Goal: Task Accomplishment & Management: Use online tool/utility

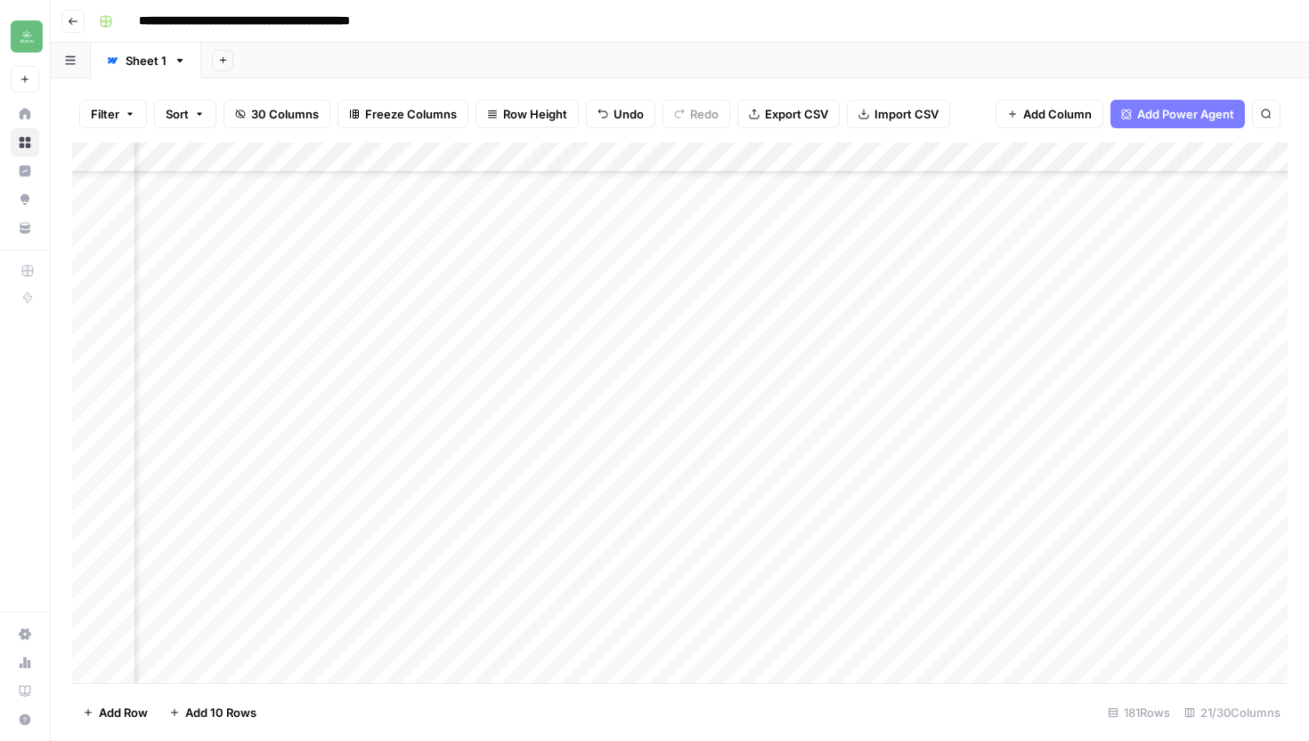
scroll to position [4998, 2099]
click at [77, 23] on icon "button" at bounding box center [73, 21] width 11 height 11
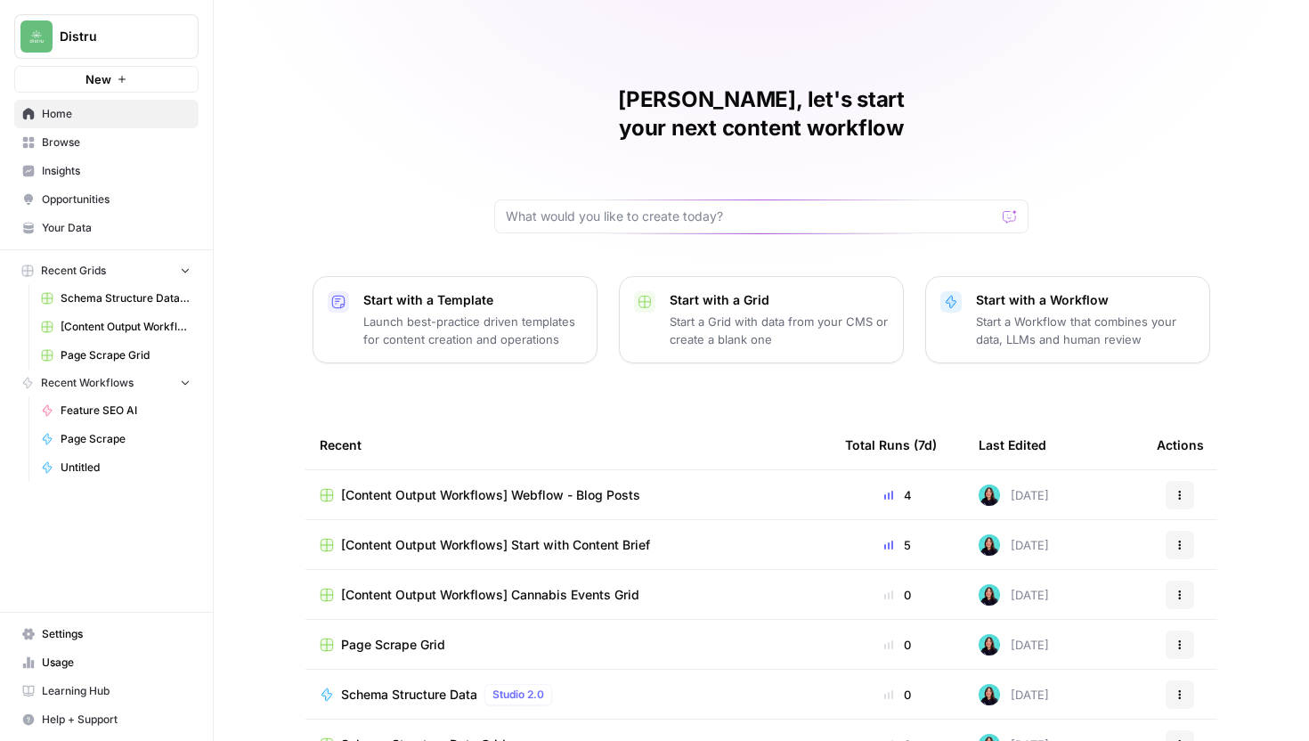
scroll to position [78, 0]
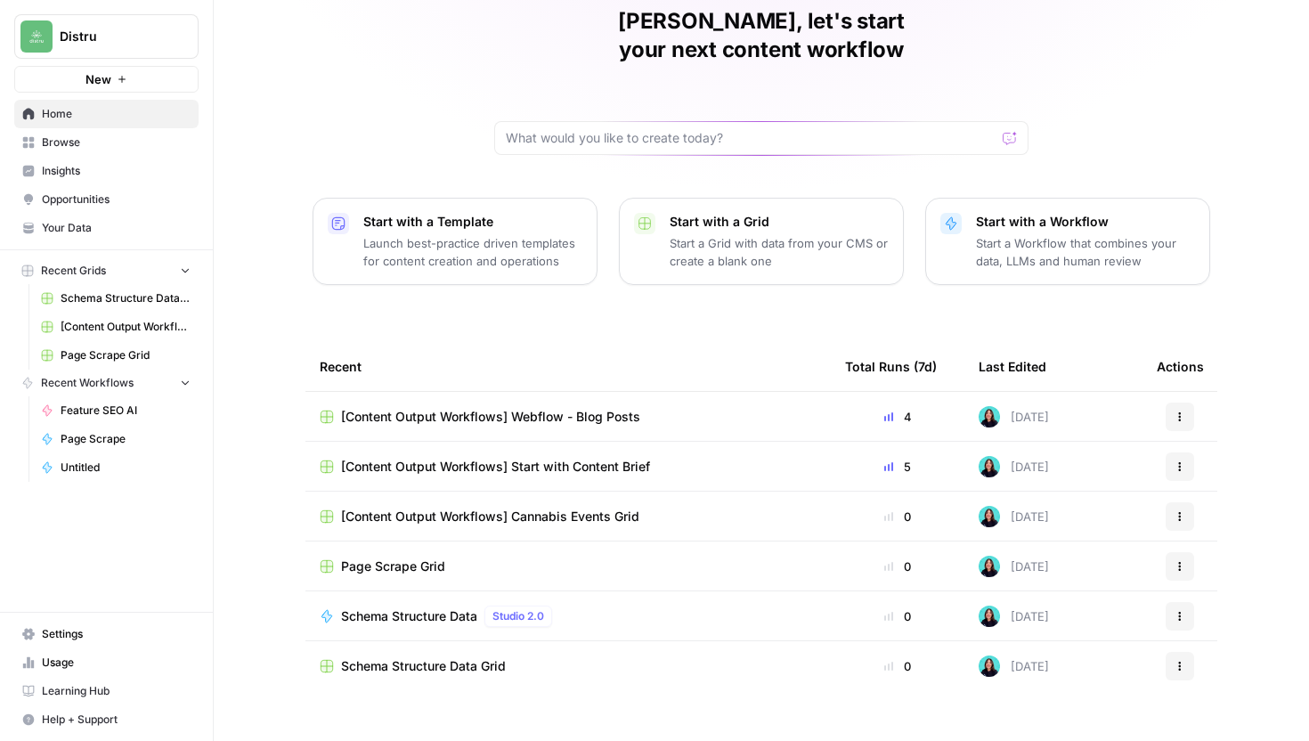
click at [558, 458] on span "[Content Output Workflows] Start with Content Brief" at bounding box center [495, 467] width 309 height 18
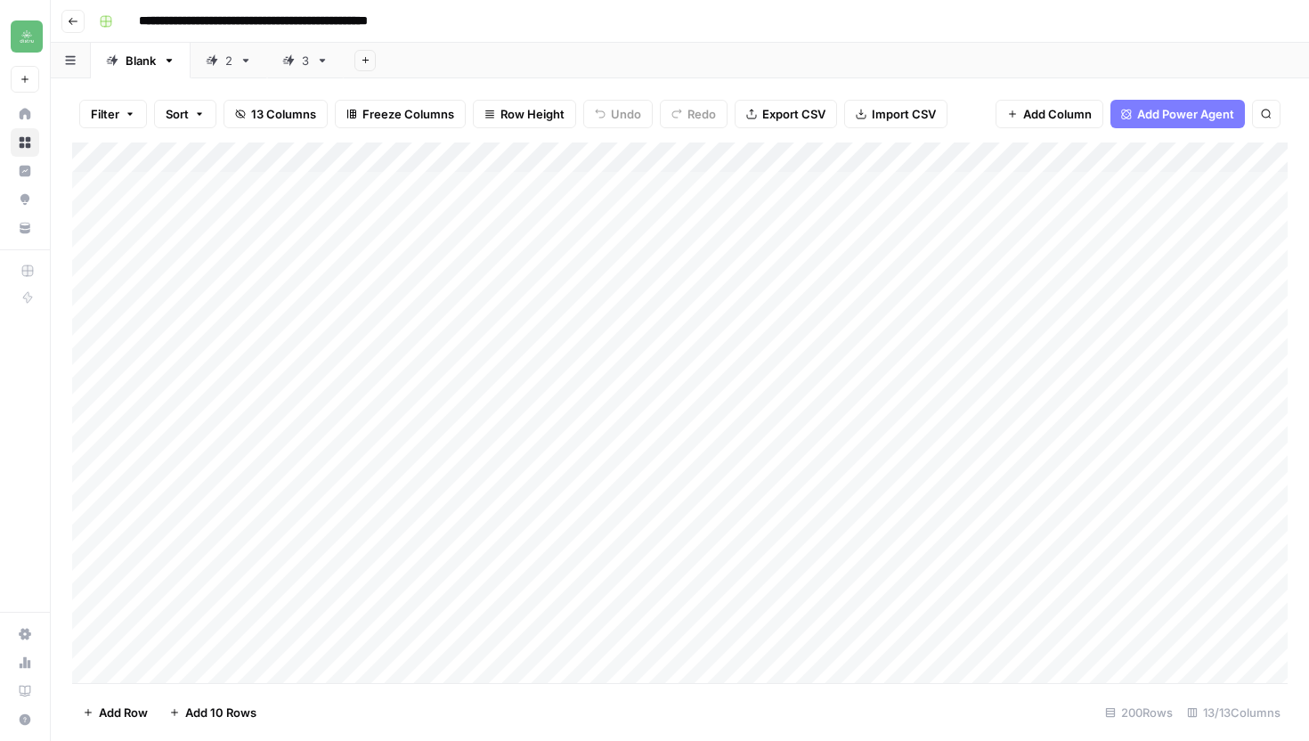
click at [297, 64] on div "3" at bounding box center [295, 61] width 27 height 18
click at [203, 661] on div "Add Column" at bounding box center [680, 412] width 1216 height 541
click at [216, 643] on div "Add Column" at bounding box center [680, 412] width 1216 height 541
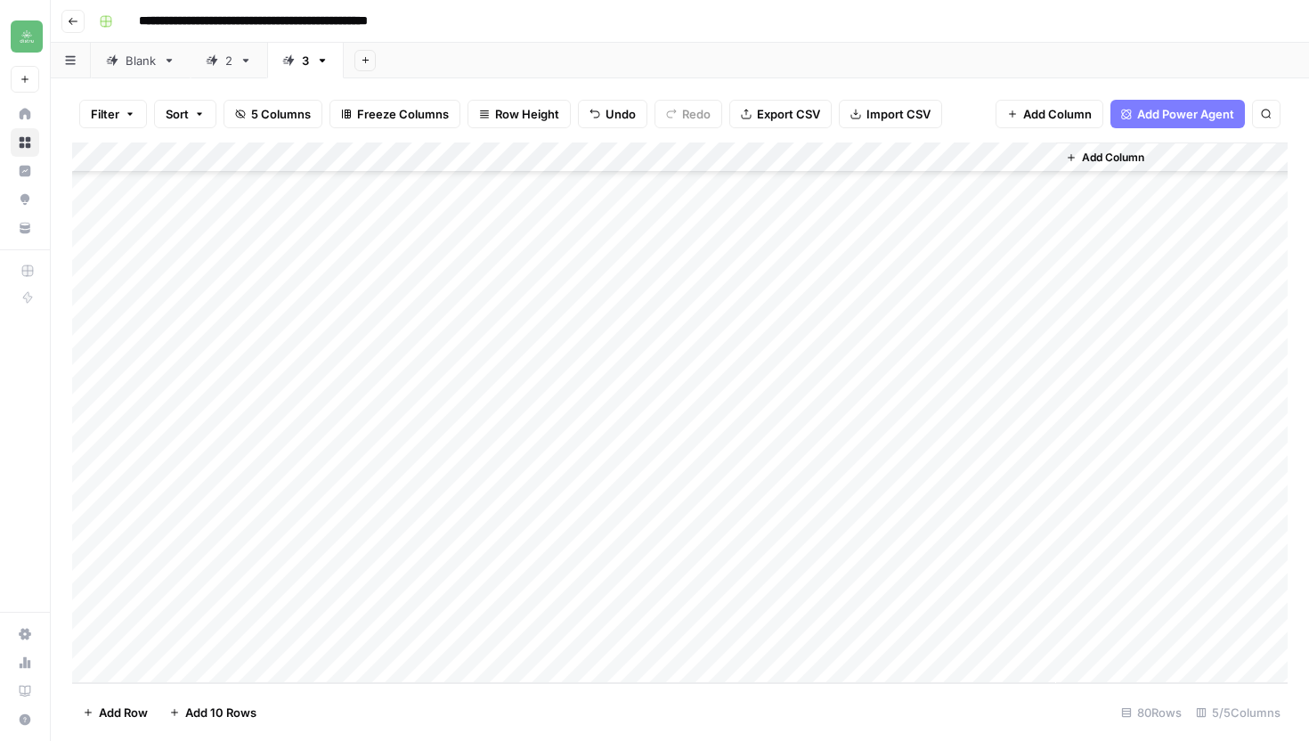
click at [216, 643] on div "Add Column" at bounding box center [680, 412] width 1216 height 541
type textarea "*"
type textarea "**********"
click at [512, 632] on div "Add Column" at bounding box center [680, 412] width 1216 height 541
click at [562, 637] on div "Add Column" at bounding box center [680, 412] width 1216 height 541
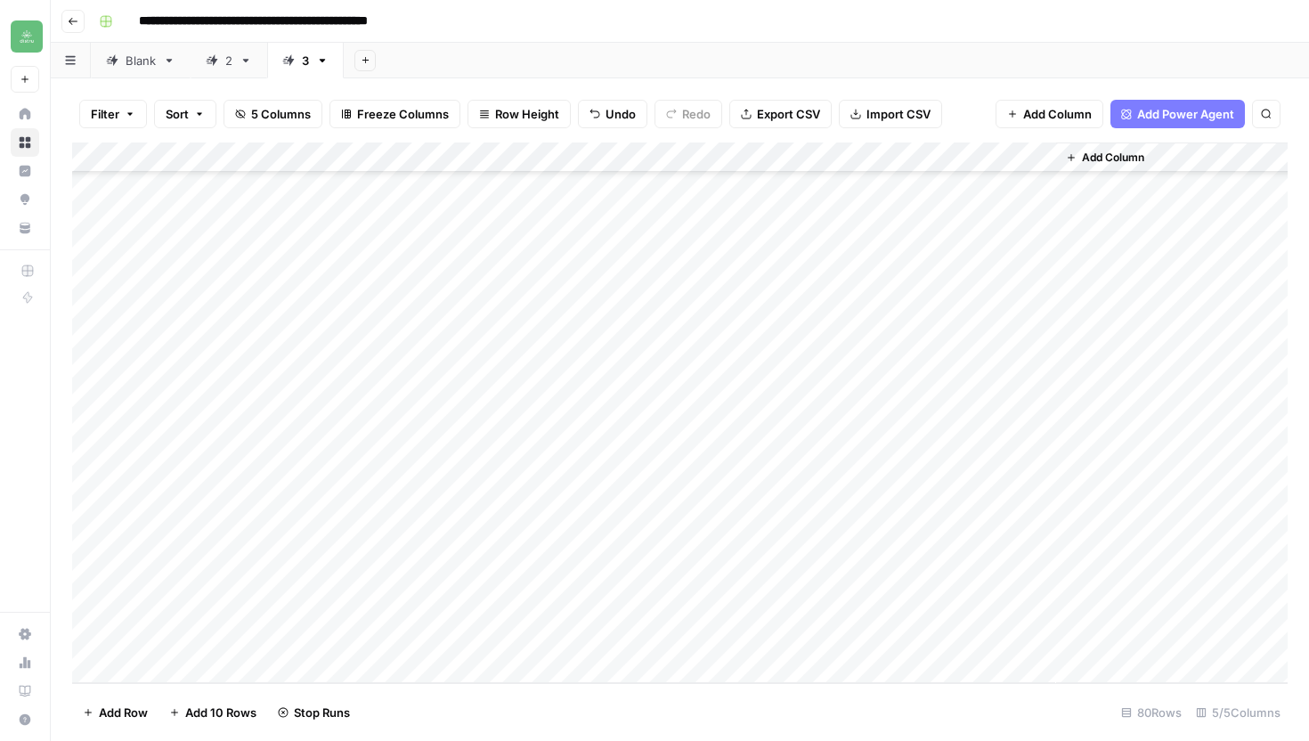
click at [305, 638] on div "Add Column" at bounding box center [680, 412] width 1216 height 541
click at [305, 638] on textarea "**********" at bounding box center [276, 639] width 285 height 25
type textarea "**********"
click at [309, 643] on textarea "**********" at bounding box center [276, 639] width 285 height 25
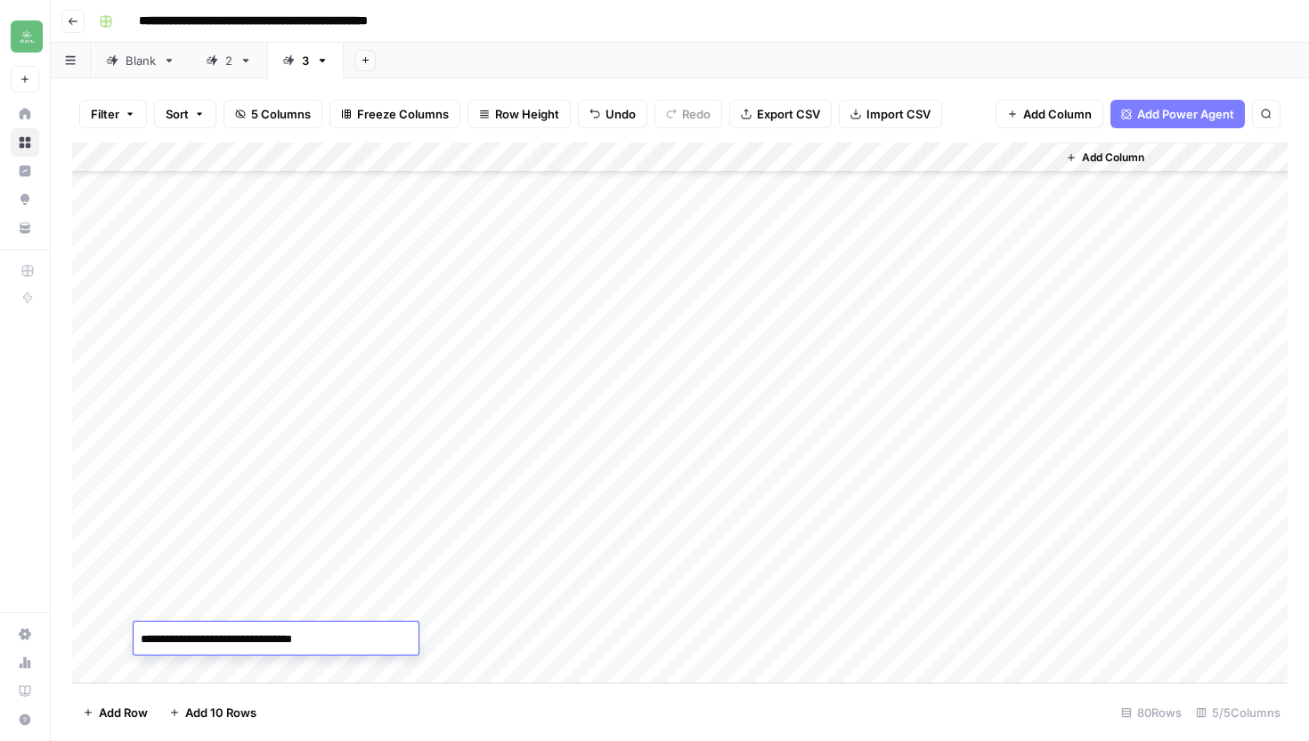
click at [557, 637] on div "Add Column" at bounding box center [680, 412] width 1216 height 541
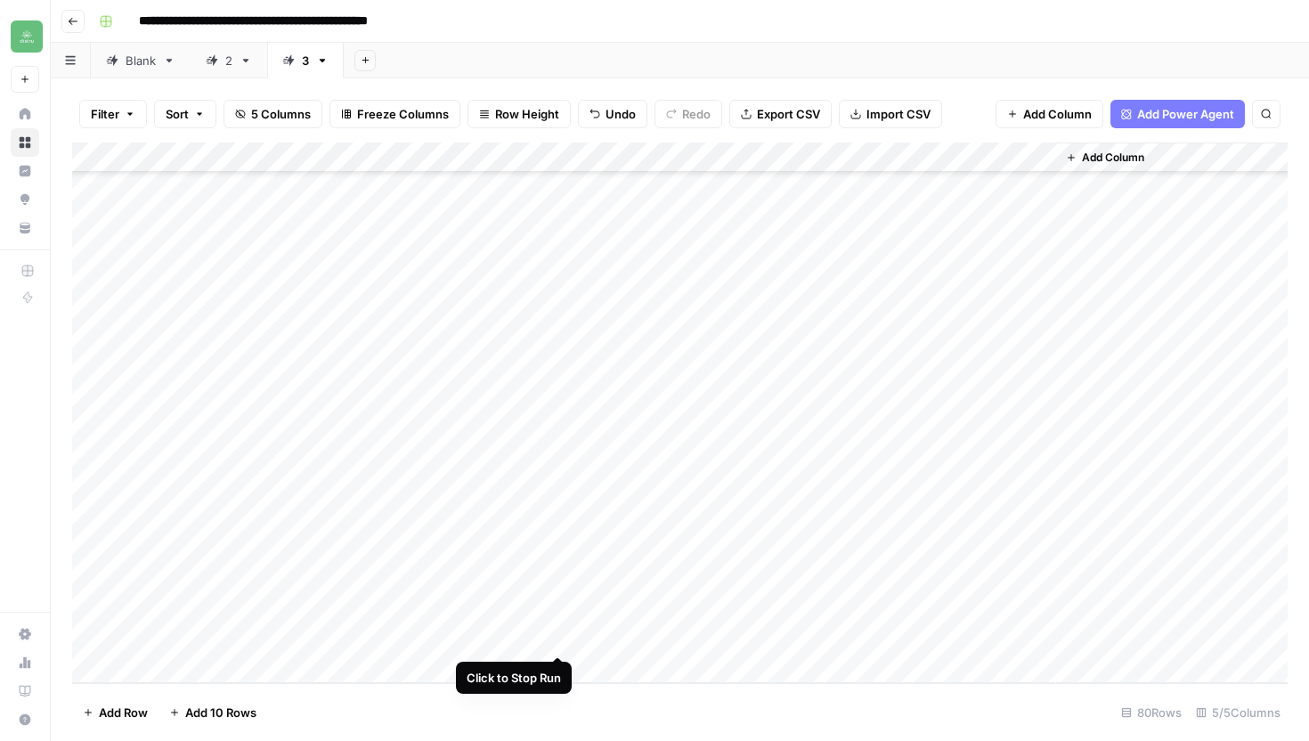
click at [563, 638] on div "Add Column" at bounding box center [680, 412] width 1216 height 541
click at [560, 637] on div "Add Column" at bounding box center [680, 412] width 1216 height 541
click at [284, 665] on div "Add Column" at bounding box center [680, 412] width 1216 height 541
click at [233, 637] on textarea at bounding box center [276, 639] width 285 height 25
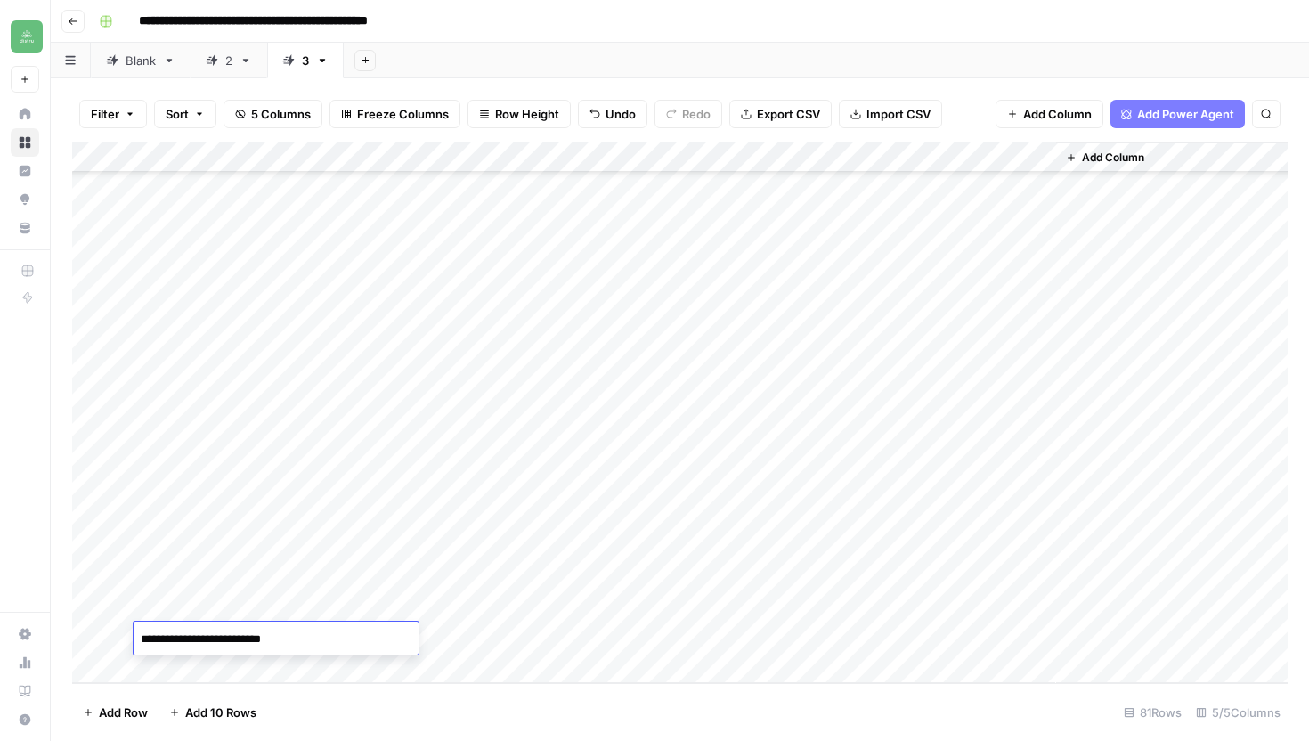
type textarea "**********"
click at [483, 636] on div "Add Column" at bounding box center [680, 412] width 1216 height 541
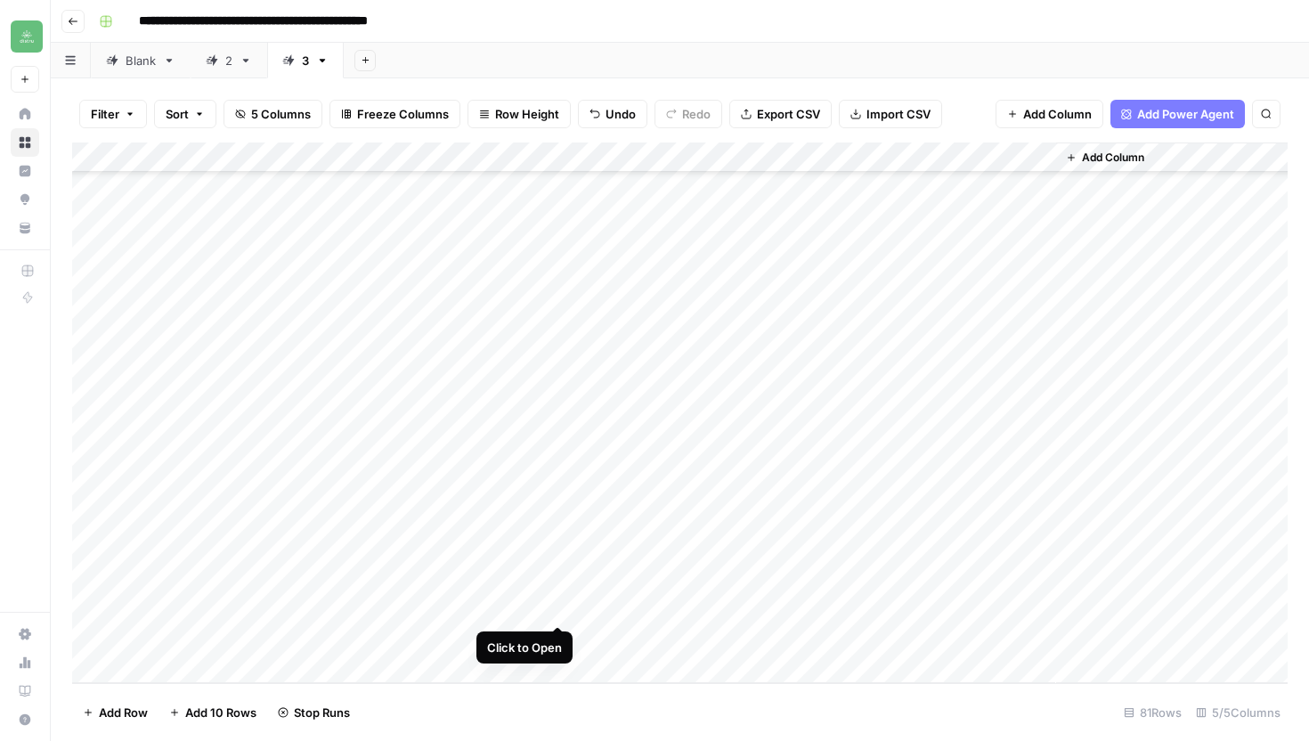
click at [555, 605] on div "Add Column" at bounding box center [680, 412] width 1216 height 541
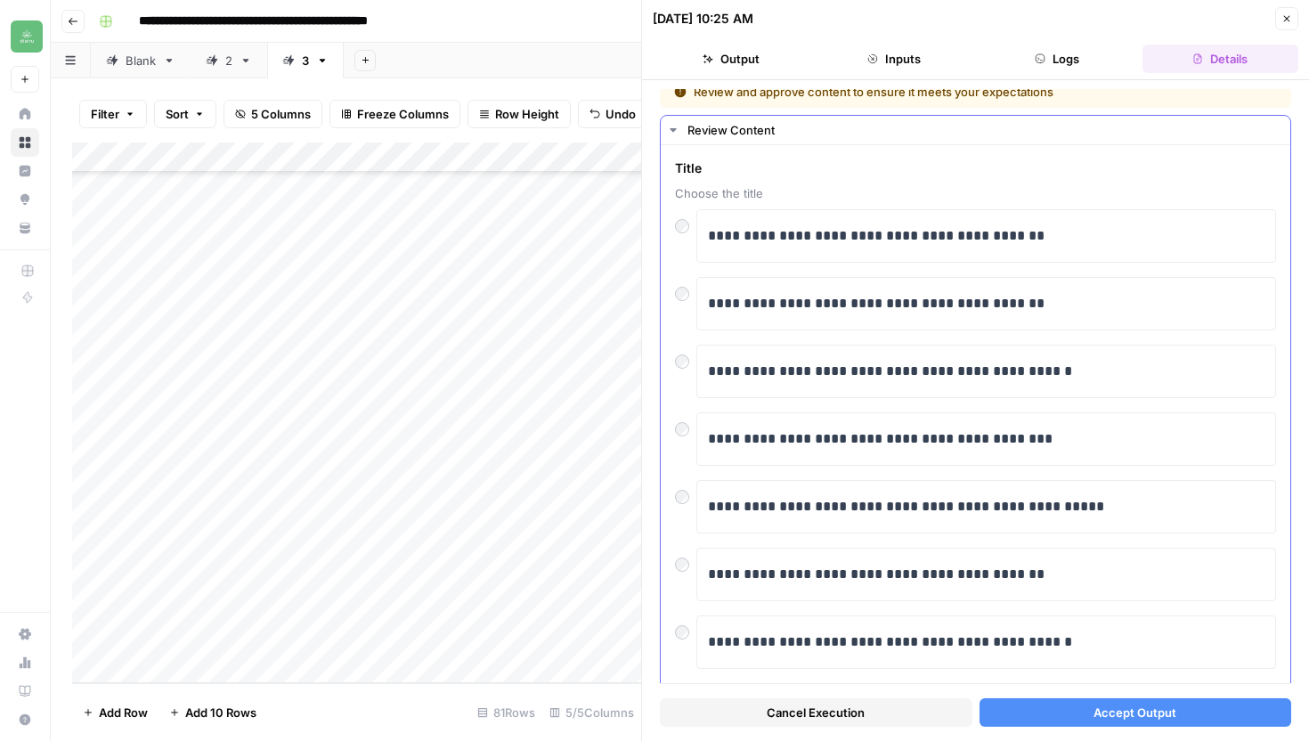
scroll to position [21, 0]
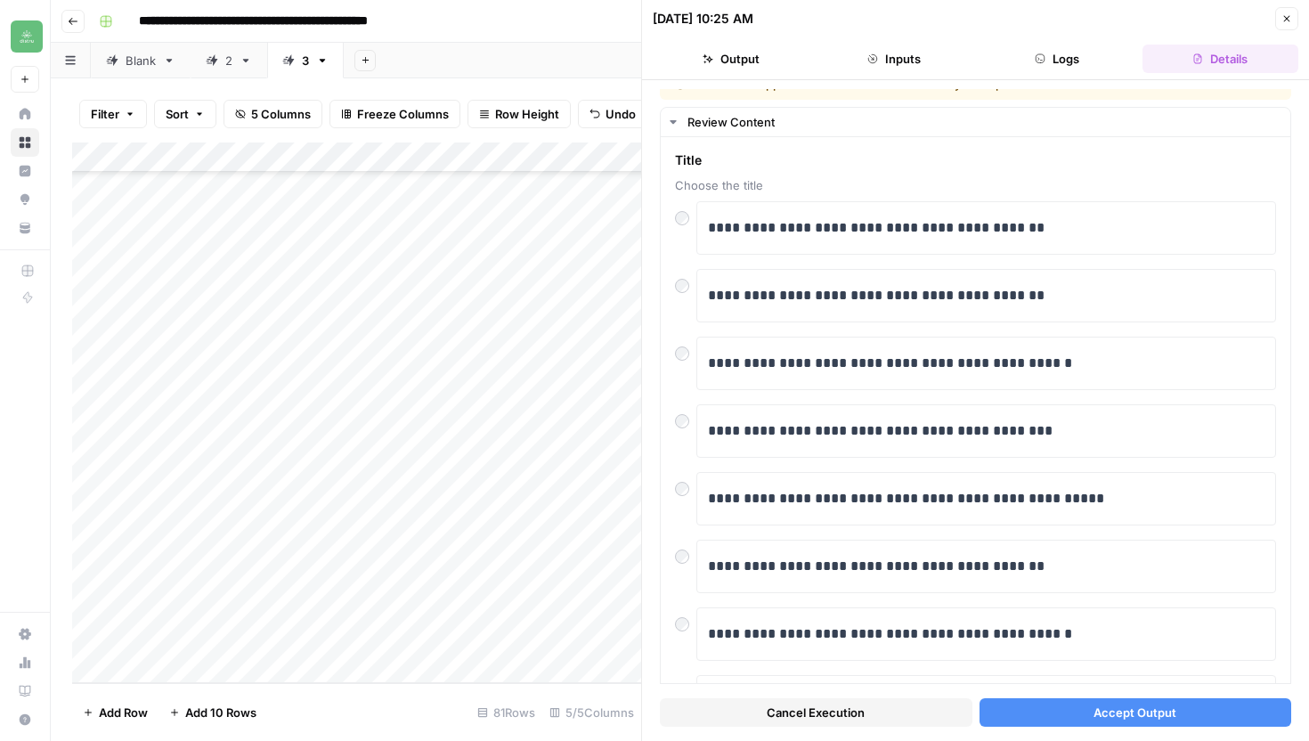
click at [1114, 717] on span "Accept Output" at bounding box center [1135, 712] width 83 height 18
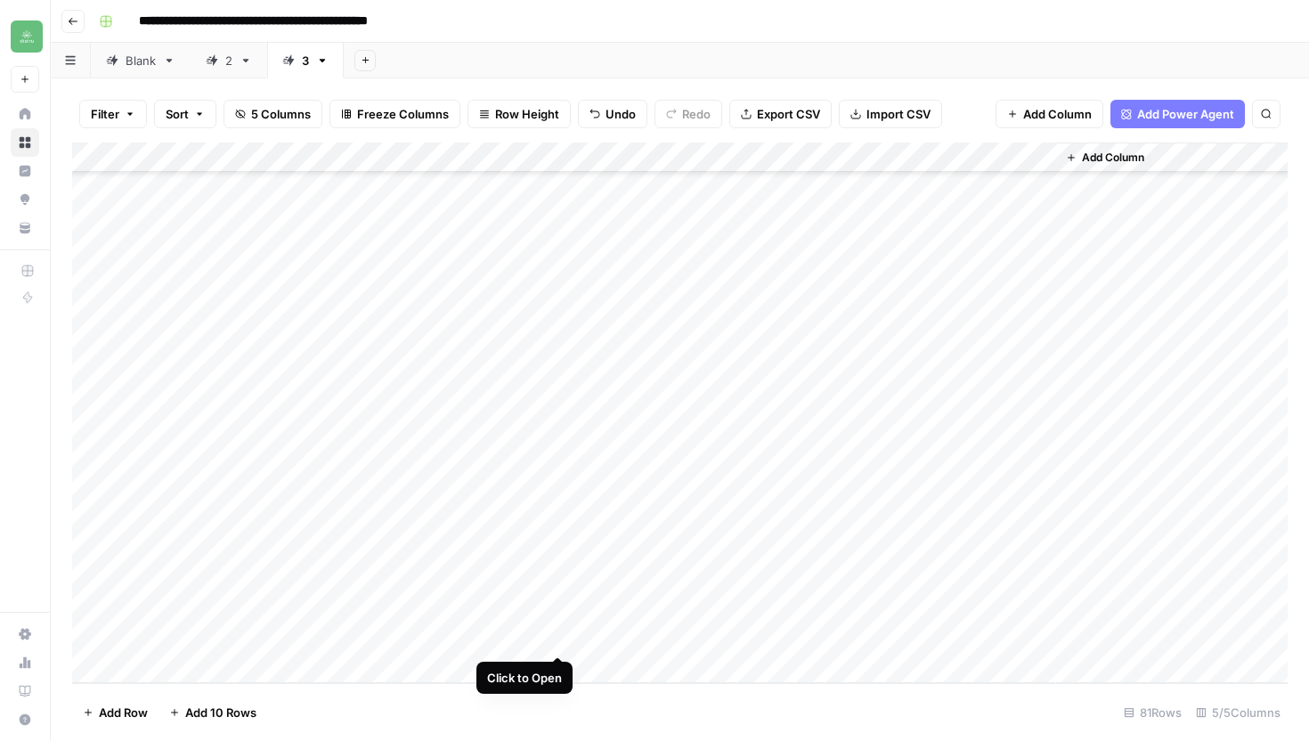
click at [555, 637] on div "Add Column" at bounding box center [680, 412] width 1216 height 541
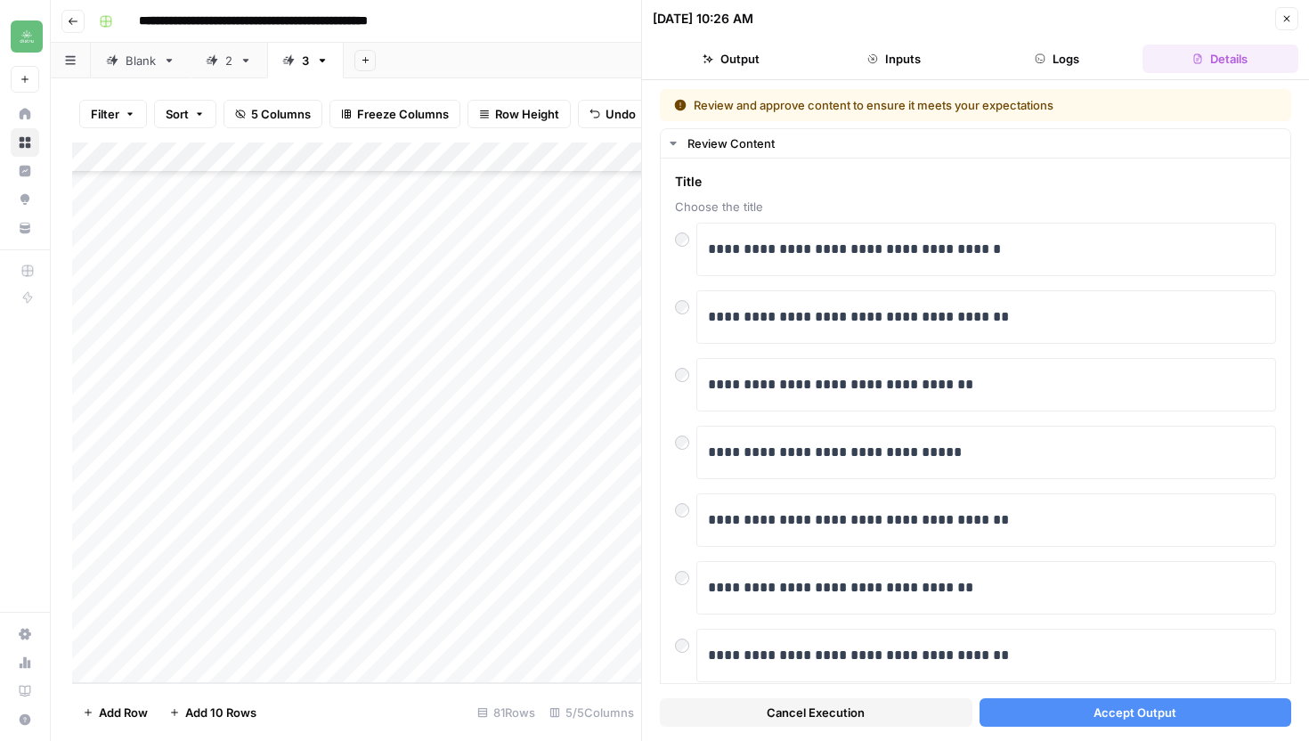
click at [1064, 718] on button "Accept Output" at bounding box center [1136, 712] width 313 height 28
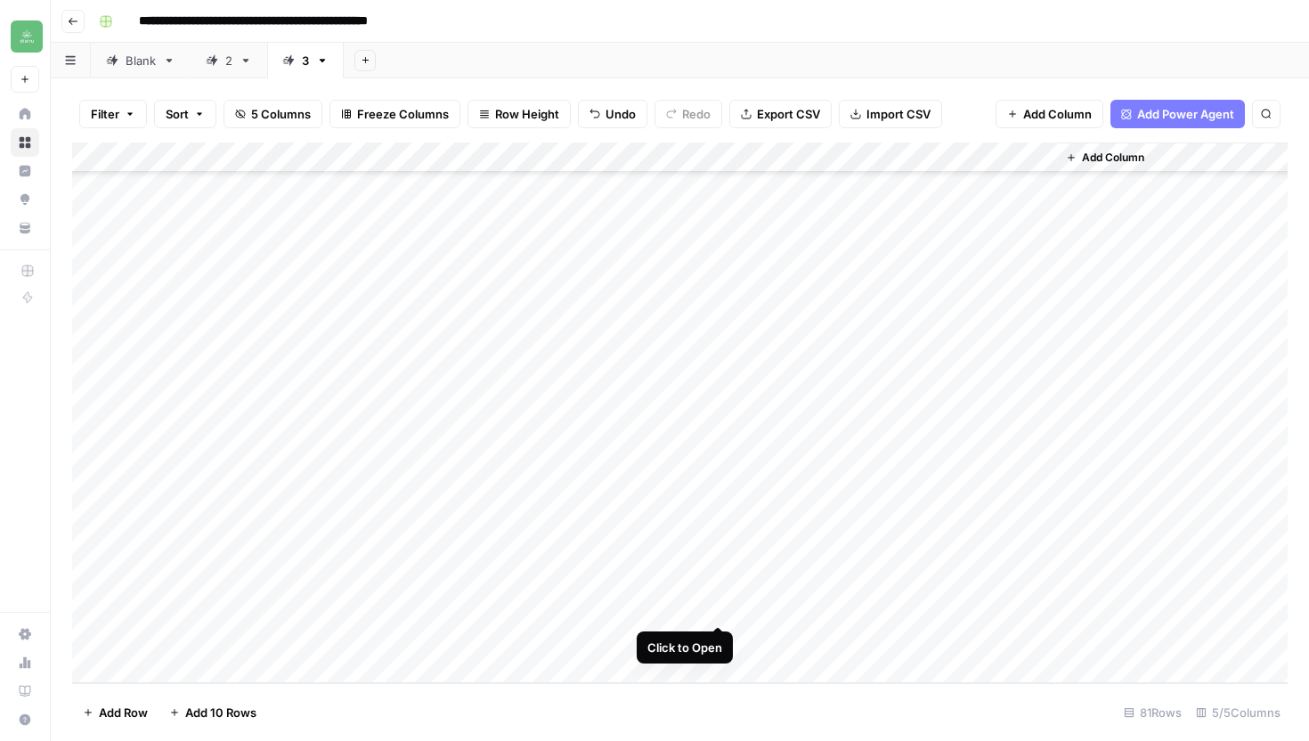
click at [720, 608] on div "Add Column" at bounding box center [680, 412] width 1216 height 541
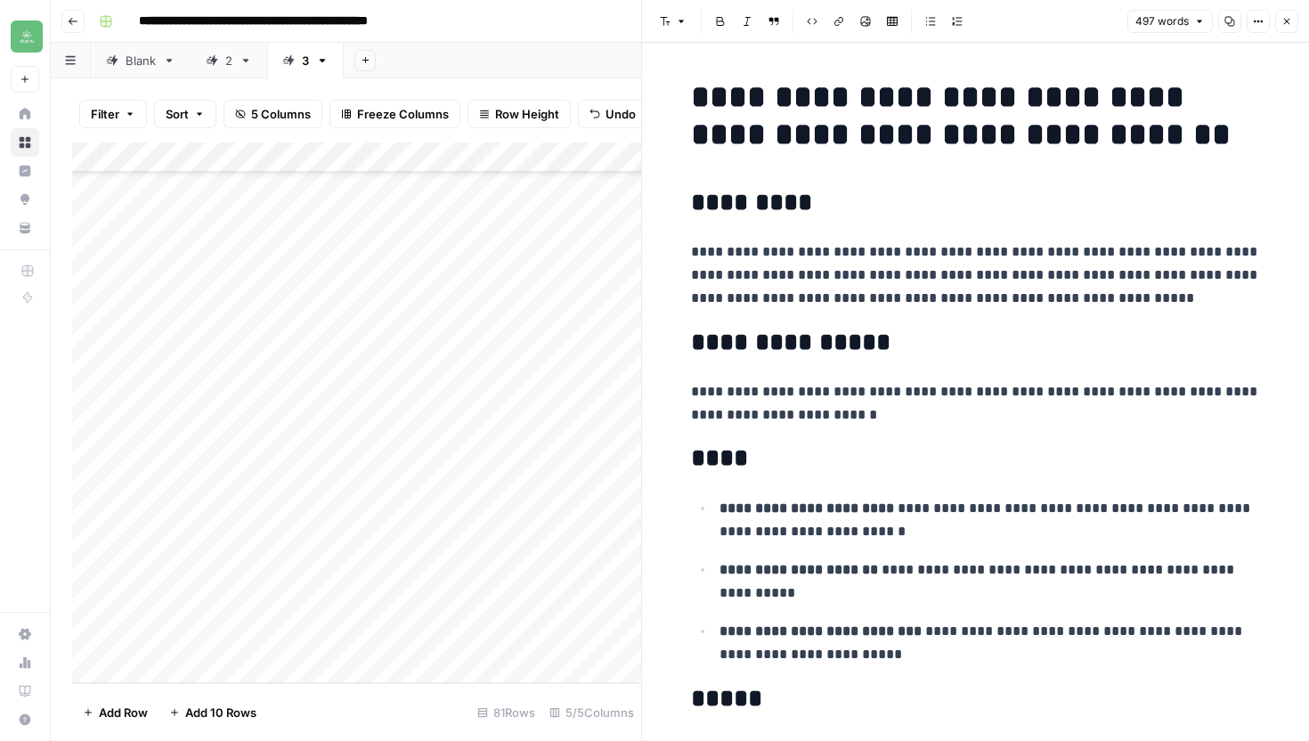
click at [1286, 20] on icon "button" at bounding box center [1287, 22] width 6 height 6
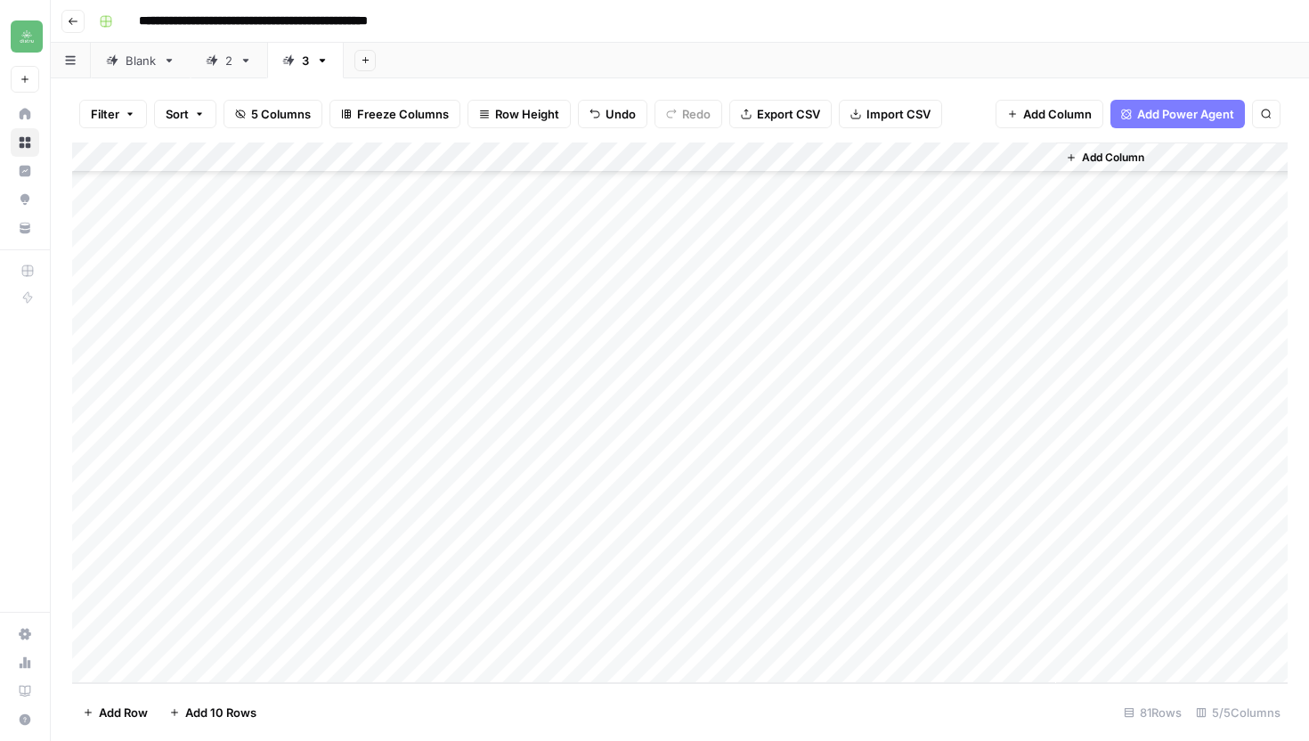
click at [816, 607] on div "Add Column" at bounding box center [680, 412] width 1216 height 541
click at [1033, 606] on div "Add Column" at bounding box center [680, 412] width 1216 height 541
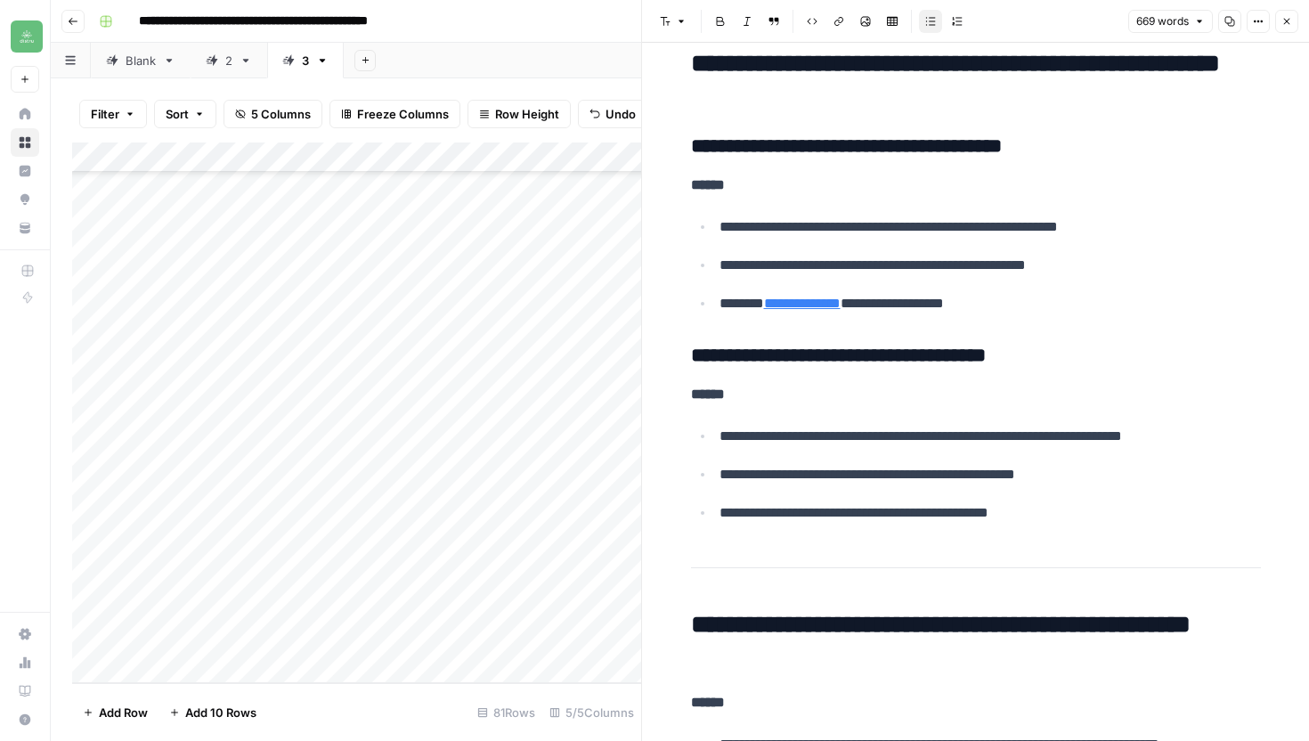
scroll to position [3386, 0]
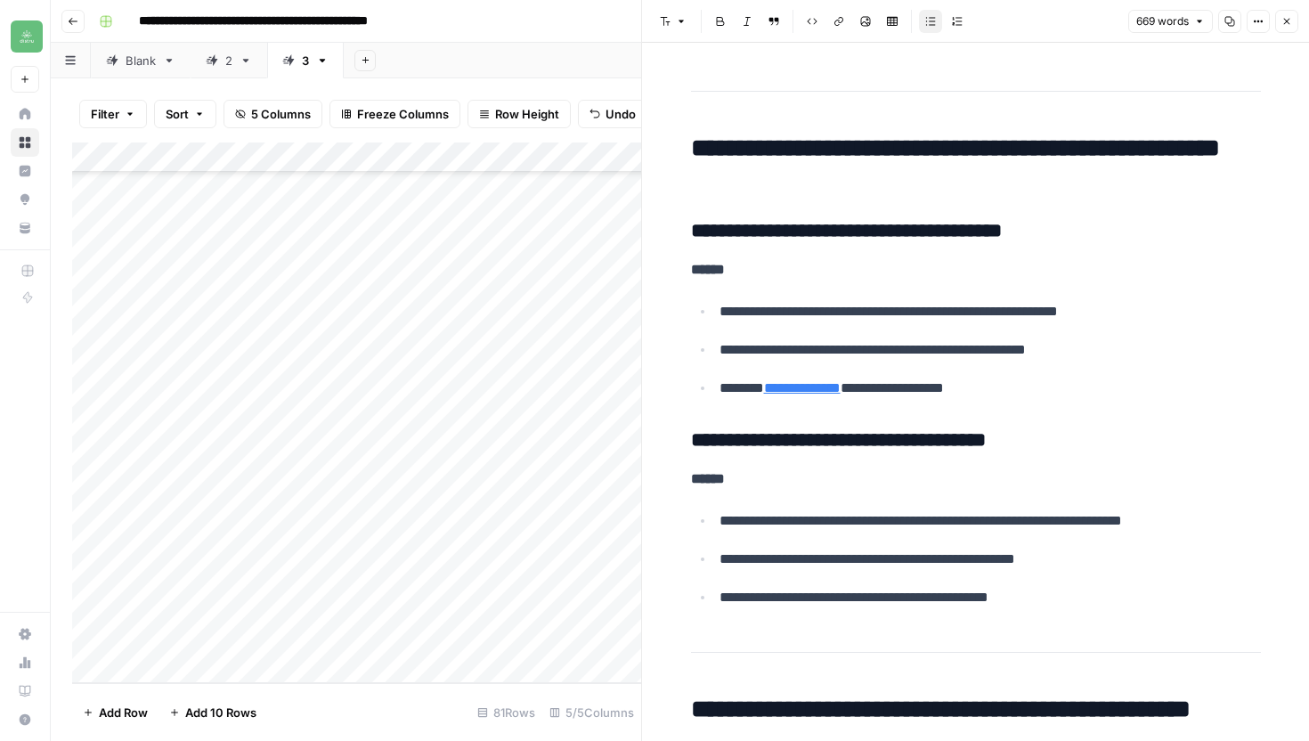
click at [1225, 24] on icon "button" at bounding box center [1229, 21] width 11 height 11
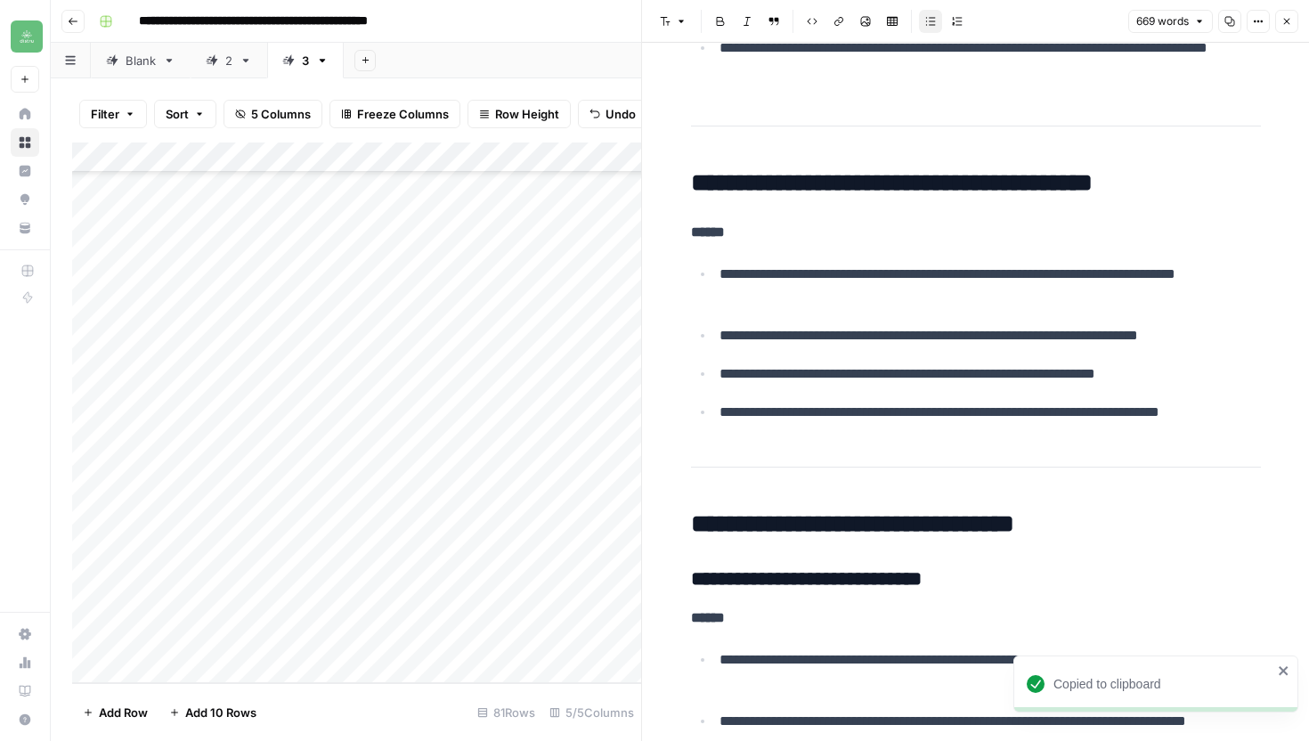
scroll to position [0, 0]
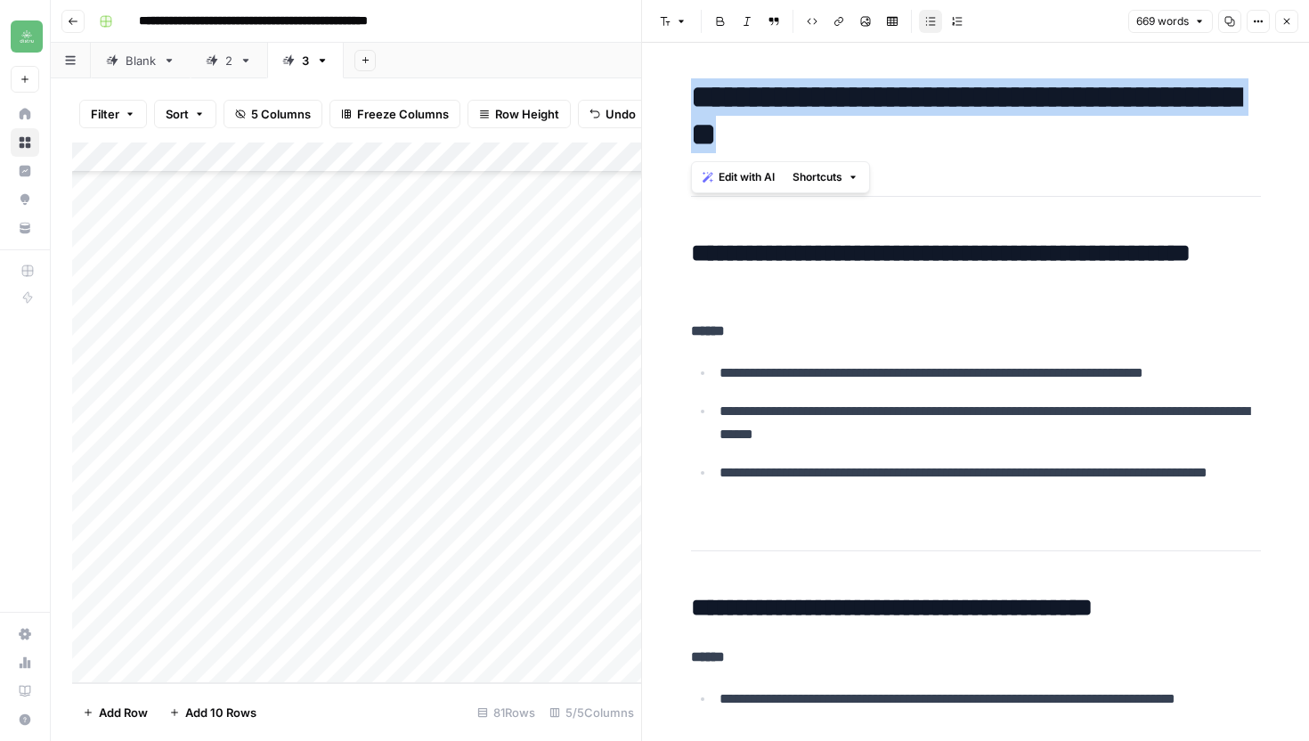
drag, startPoint x: 697, startPoint y: 93, endPoint x: 842, endPoint y: 137, distance: 151.8
click at [842, 137] on h1 "**********" at bounding box center [976, 115] width 570 height 75
copy h1 "**********"
click at [1226, 18] on icon "button" at bounding box center [1229, 21] width 11 height 11
click at [1294, 20] on button "Close" at bounding box center [1286, 21] width 23 height 23
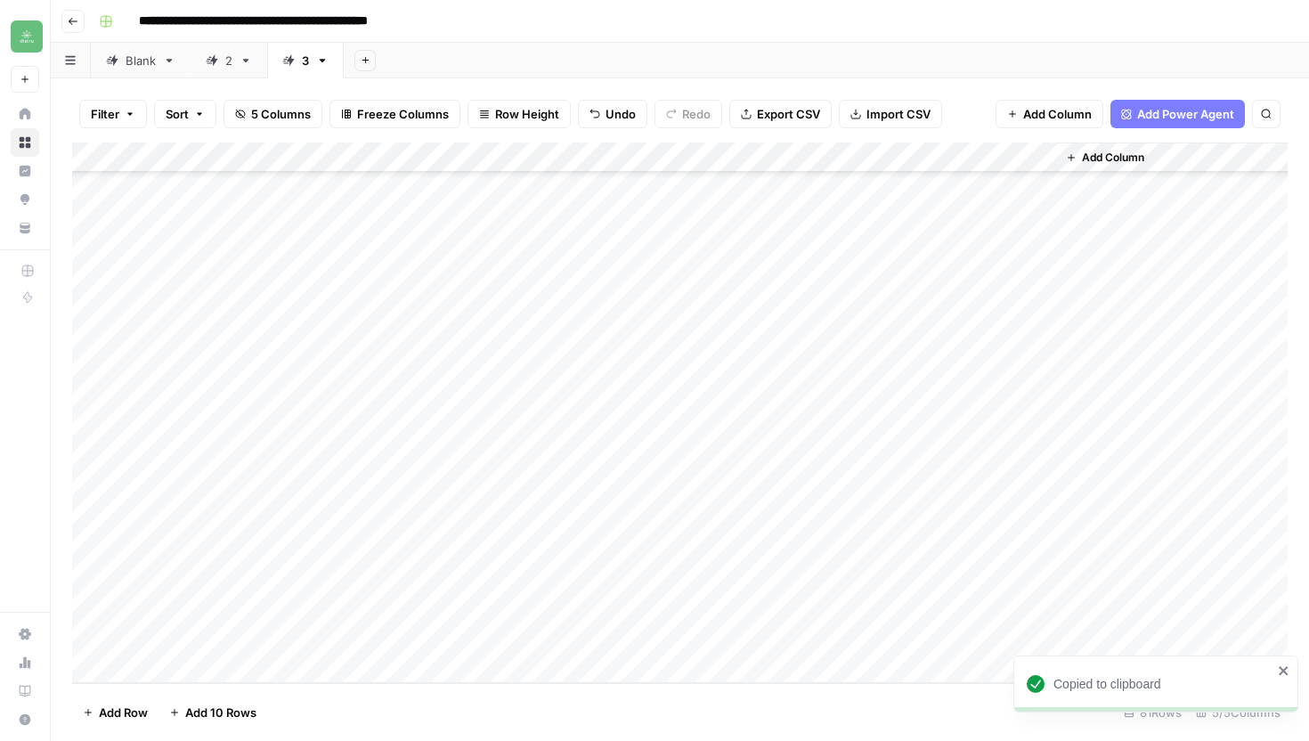
scroll to position [1966, 0]
click at [720, 610] on div "Add Column" at bounding box center [680, 412] width 1216 height 541
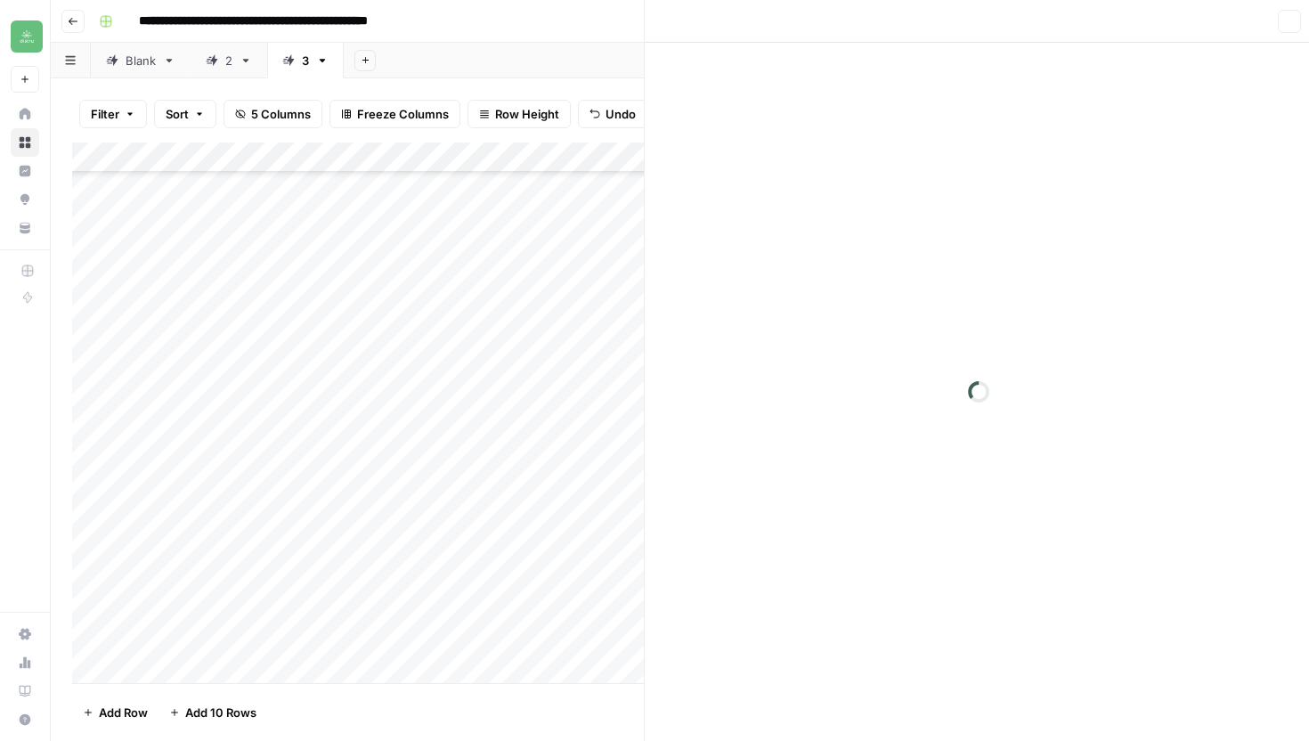
scroll to position [1971, 0]
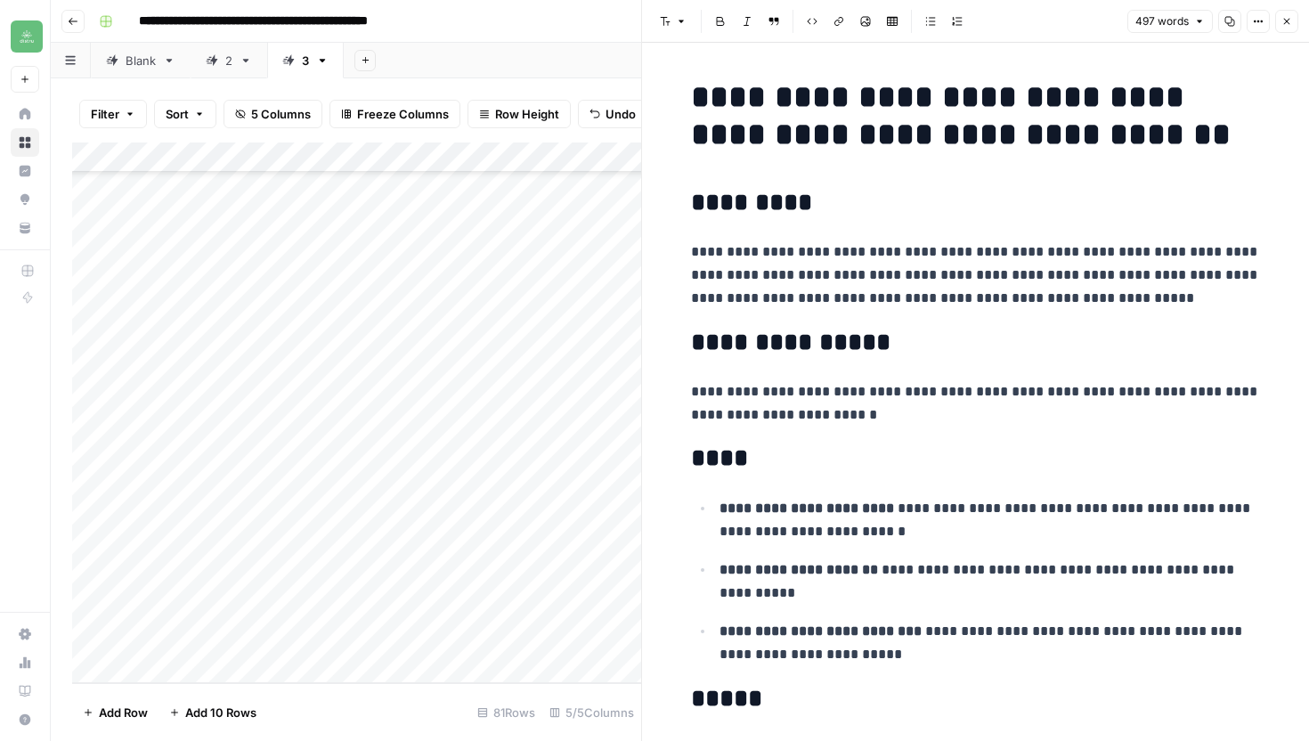
click at [1224, 22] on button "Copy" at bounding box center [1229, 21] width 23 height 23
click at [1231, 26] on icon "button" at bounding box center [1230, 22] width 10 height 10
click at [1296, 14] on button "Close" at bounding box center [1286, 21] width 23 height 23
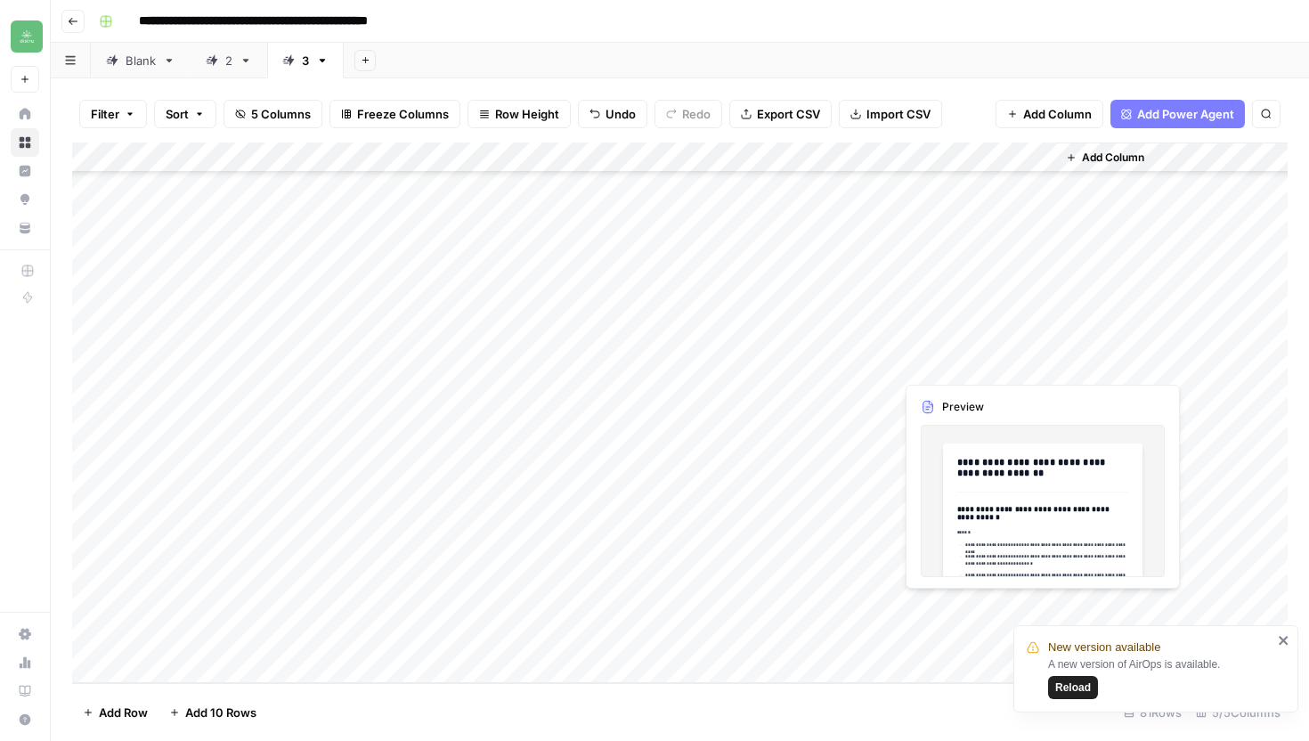
click at [950, 603] on div "Add Column" at bounding box center [680, 412] width 1216 height 541
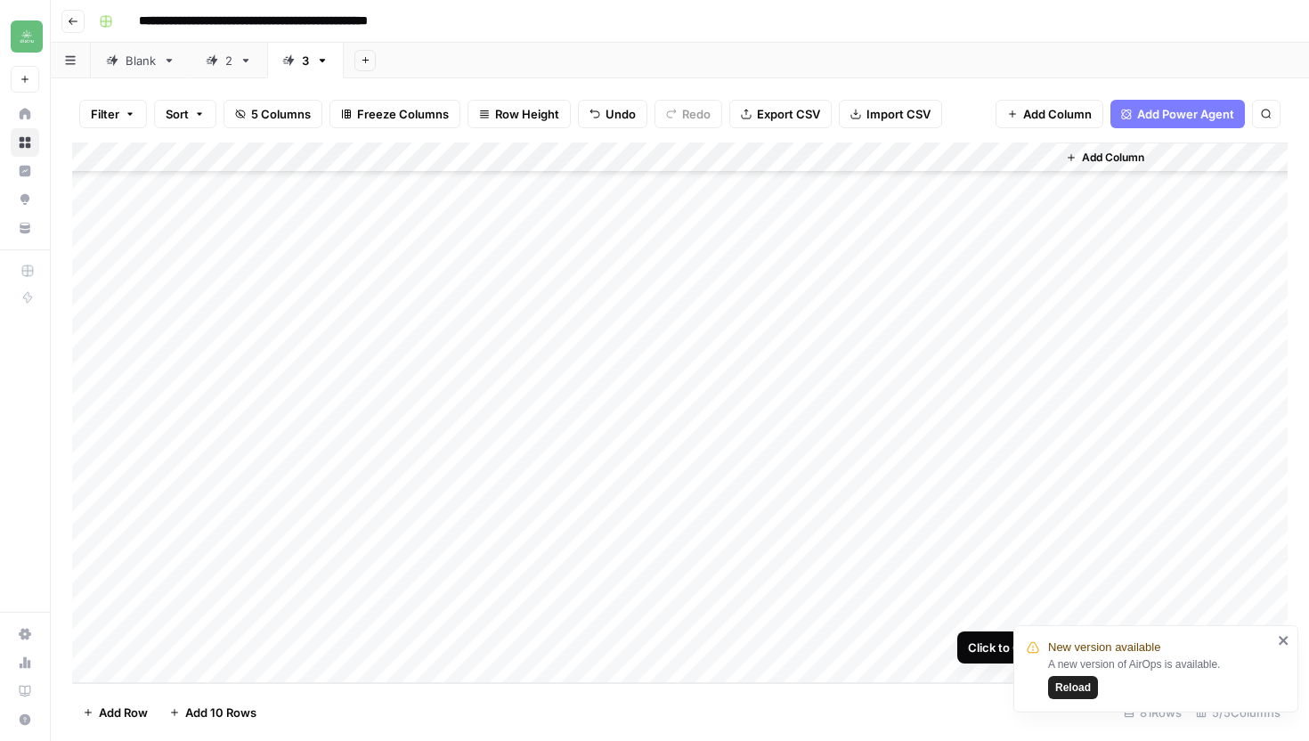
click at [1042, 603] on div "Add Column" at bounding box center [680, 412] width 1216 height 541
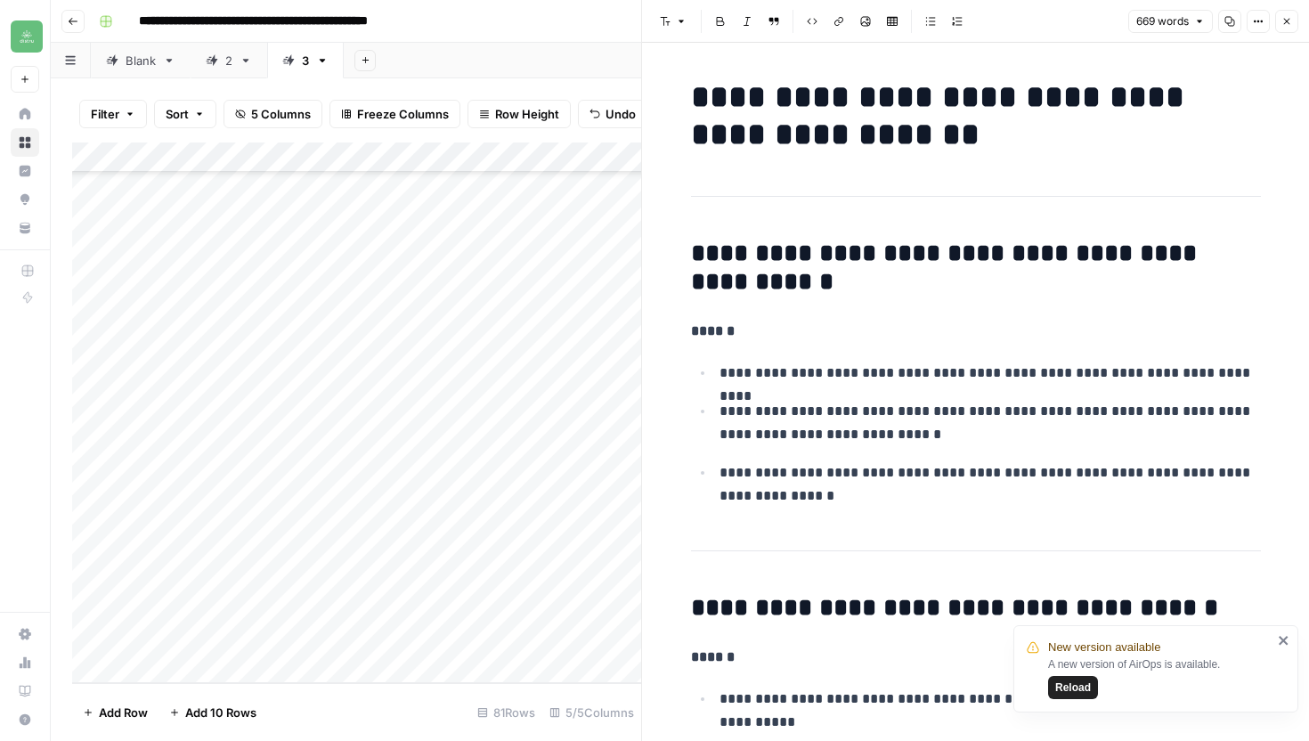
click at [1227, 22] on icon "button" at bounding box center [1229, 21] width 11 height 11
